Goal: Task Accomplishment & Management: Manage account settings

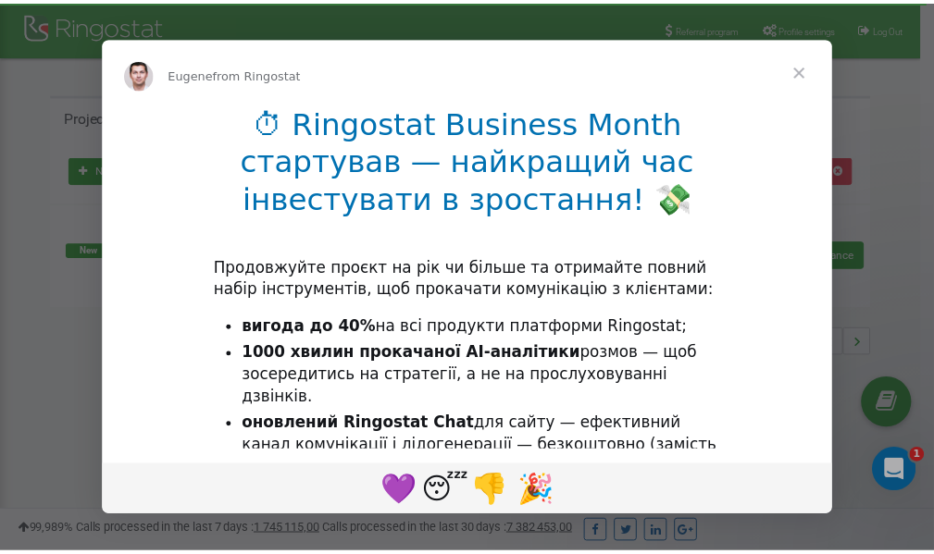
scroll to position [277, 0]
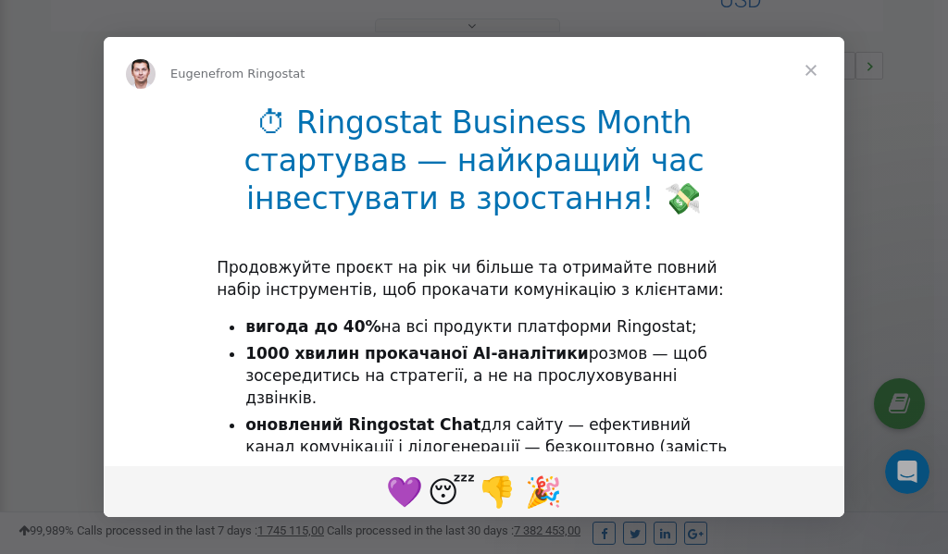
click at [812, 69] on span "Close" at bounding box center [810, 70] width 67 height 67
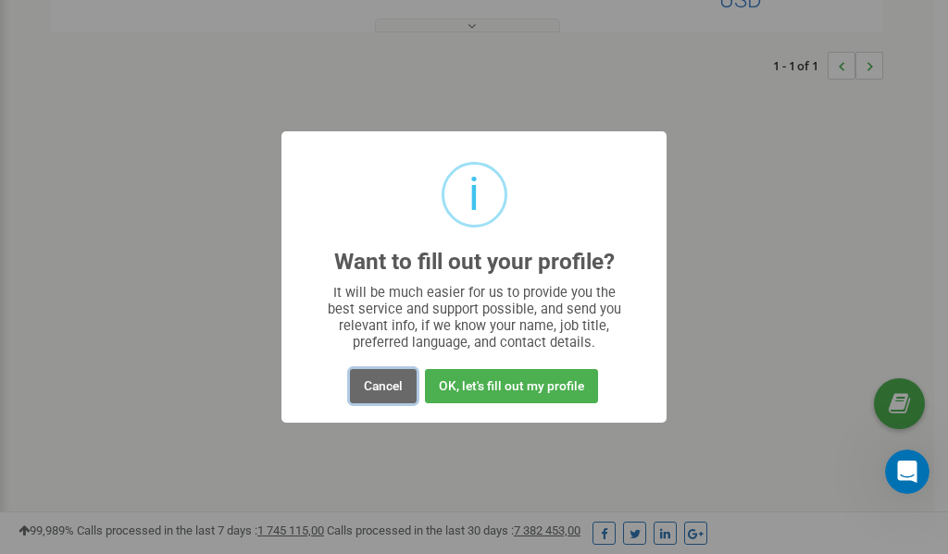
click at [388, 388] on button "Cancel" at bounding box center [383, 386] width 67 height 34
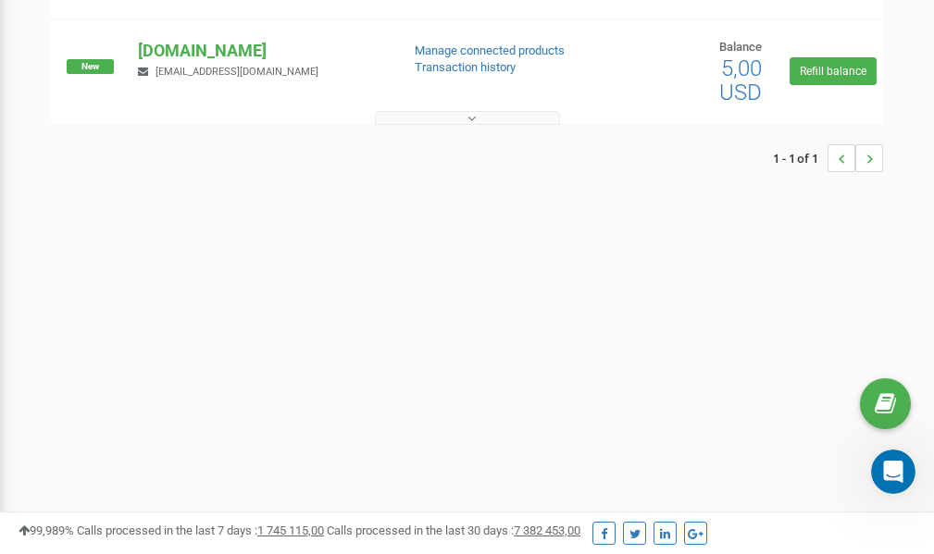
scroll to position [0, 0]
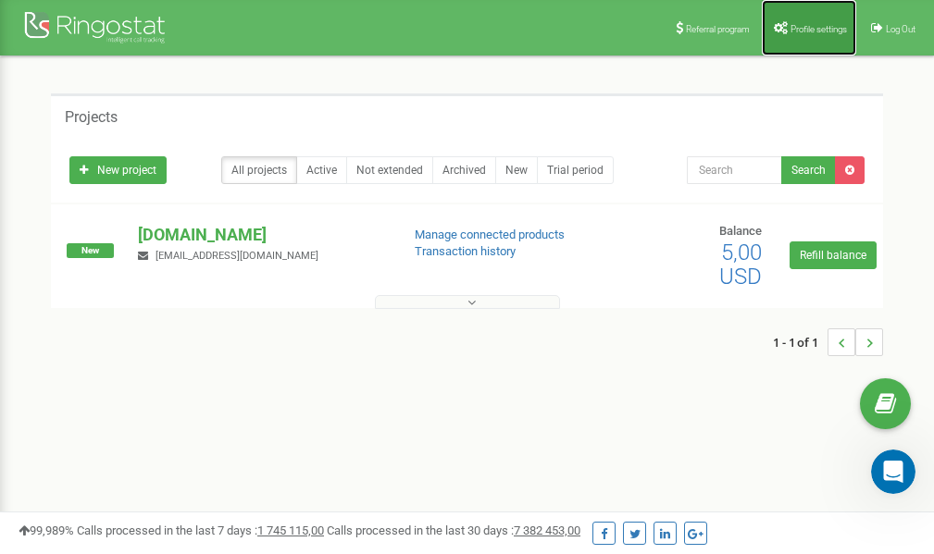
click at [801, 28] on span "Profile settings" at bounding box center [818, 29] width 56 height 10
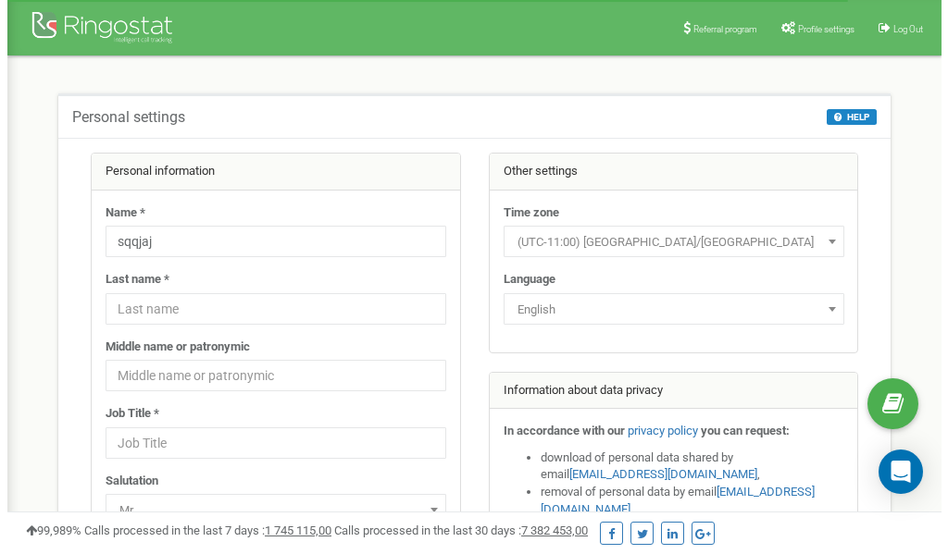
scroll to position [93, 0]
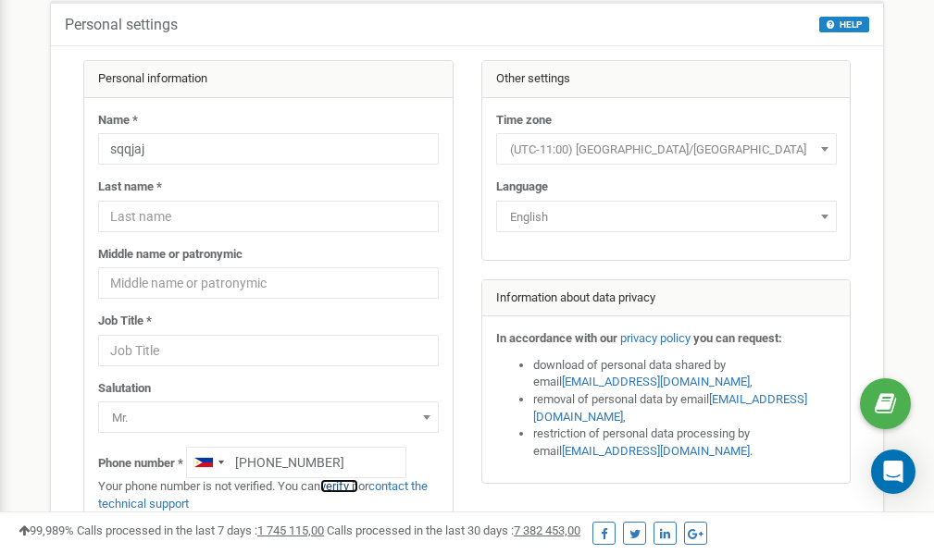
click at [347, 487] on link "verify it" at bounding box center [339, 486] width 38 height 14
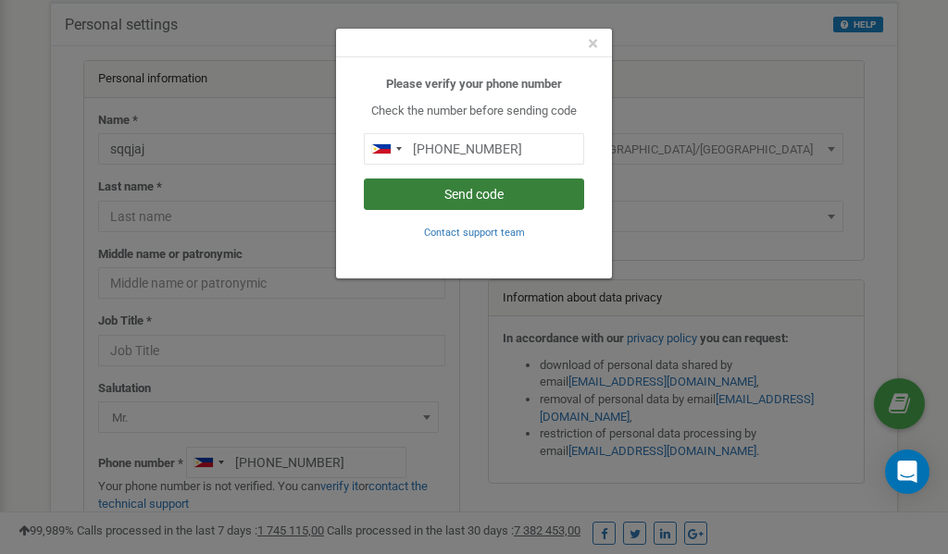
click at [451, 192] on button "Send code" at bounding box center [474, 194] width 220 height 31
